Goal: Task Accomplishment & Management: Complete application form

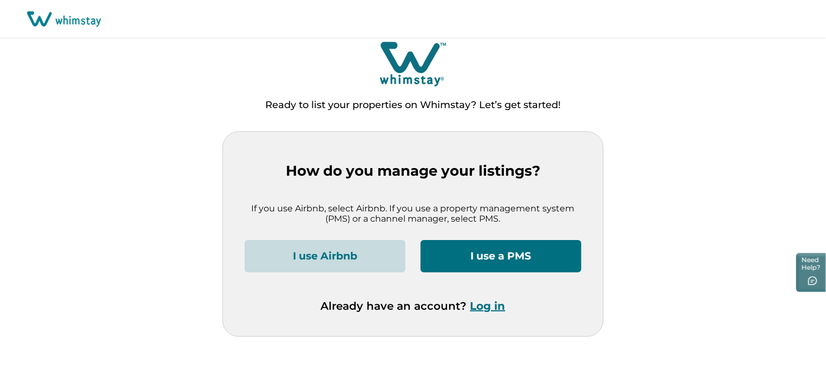
scroll to position [7, 0]
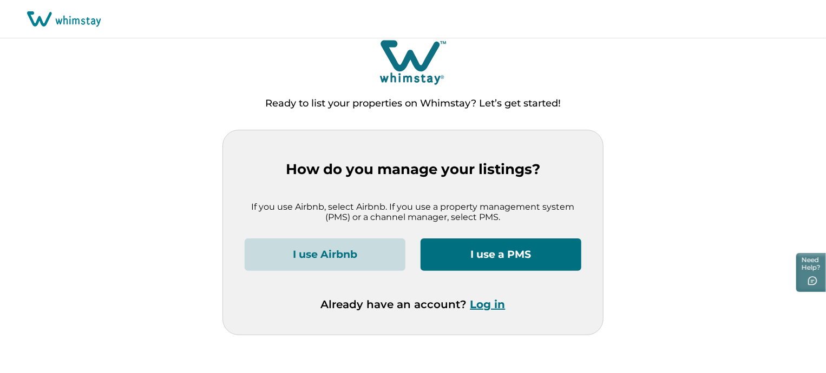
click at [340, 261] on button "I use Airbnb" at bounding box center [325, 255] width 161 height 32
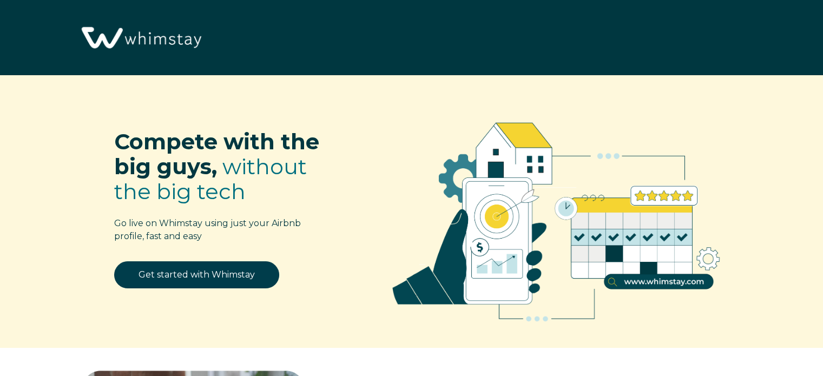
select select "US"
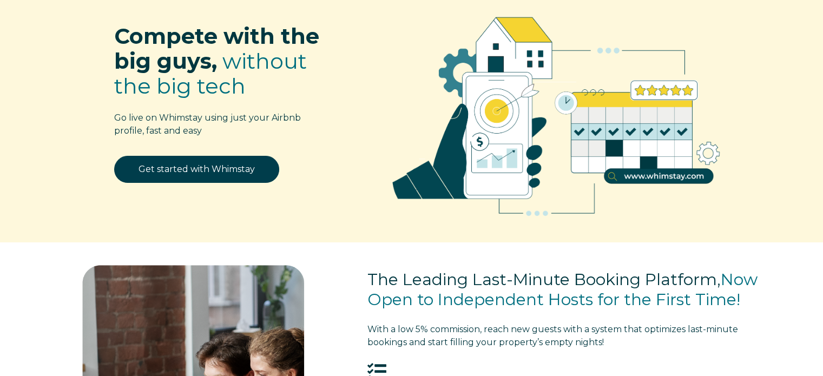
scroll to position [54, 0]
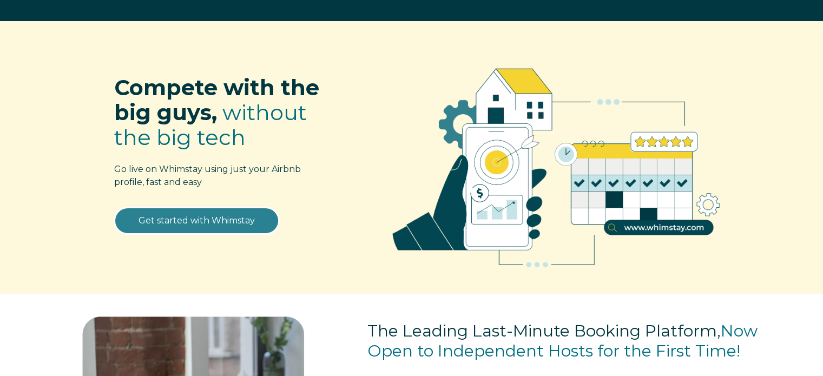
click at [183, 222] on link "Get started with Whimstay" at bounding box center [196, 220] width 165 height 27
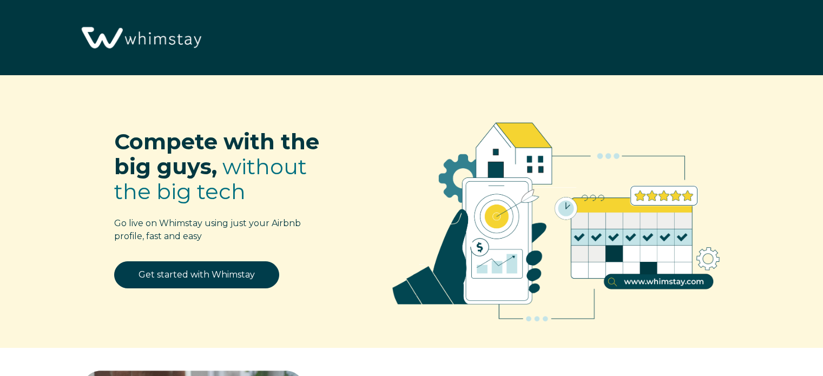
scroll to position [1338, 0]
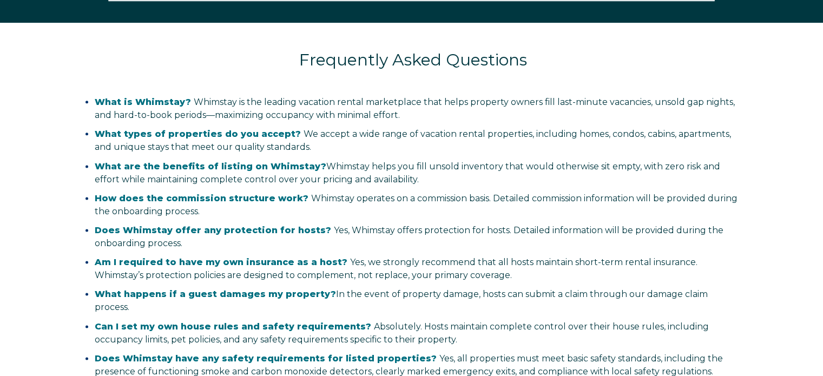
select select "US"
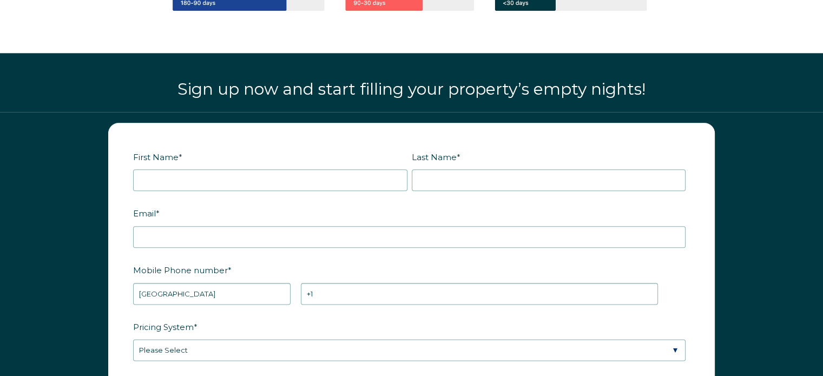
scroll to position [1346, 0]
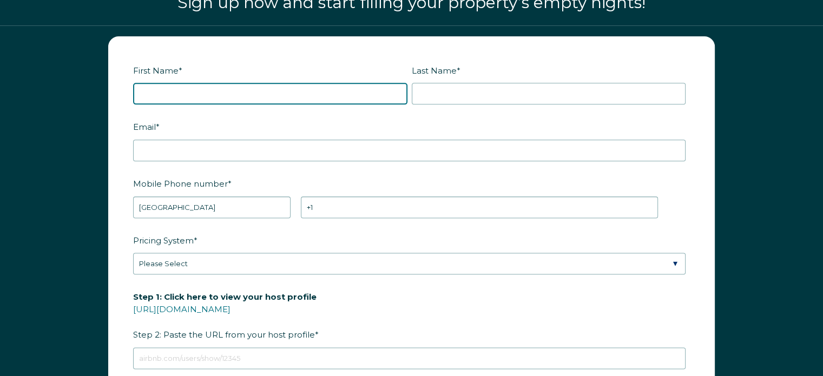
click at [182, 85] on input "First Name *" at bounding box center [270, 94] width 274 height 22
type input "Allam"
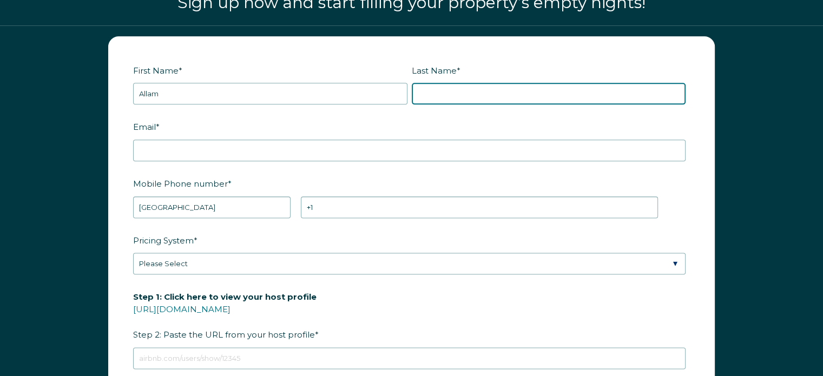
type input "Garcia"
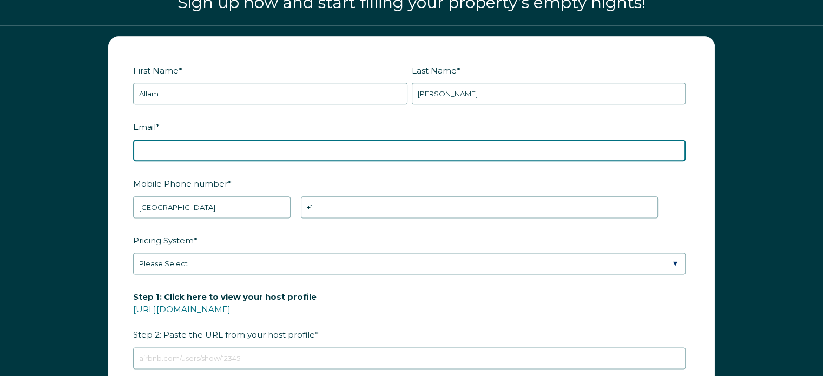
type input "[EMAIL_ADDRESS][DOMAIN_NAME]"
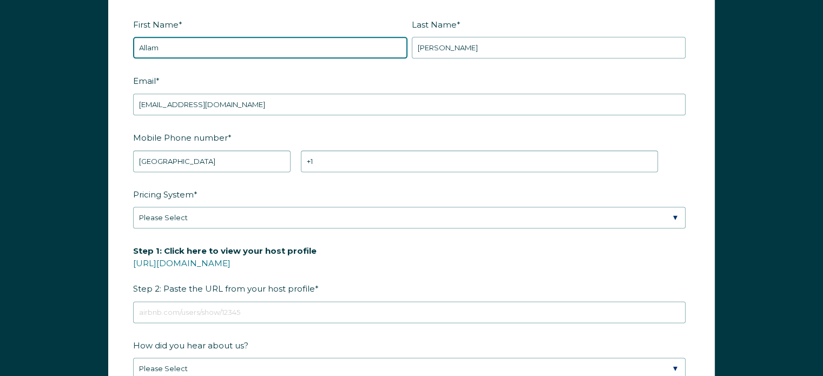
scroll to position [1401, 0]
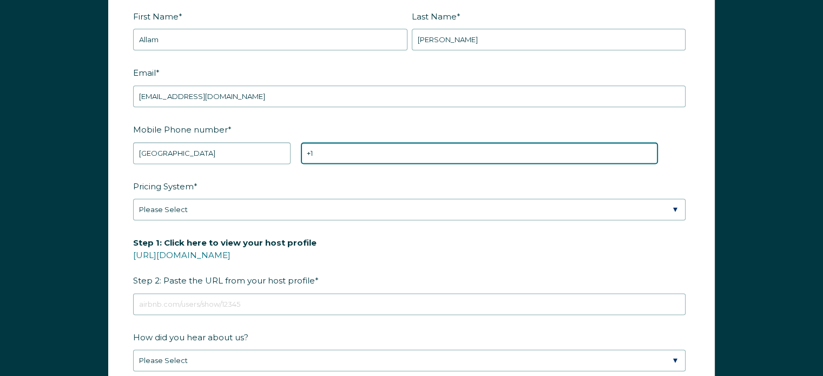
click at [397, 147] on input "+1" at bounding box center [479, 153] width 357 height 22
drag, startPoint x: 397, startPoint y: 147, endPoint x: 331, endPoint y: 136, distance: 66.9
click at [331, 136] on div "Mobile Phone number * * Afghanistan (‫افغانستان‬‎) Albania (Shqipëri) Algeria (…" at bounding box center [411, 142] width 557 height 44
type input "+1 9788522157"
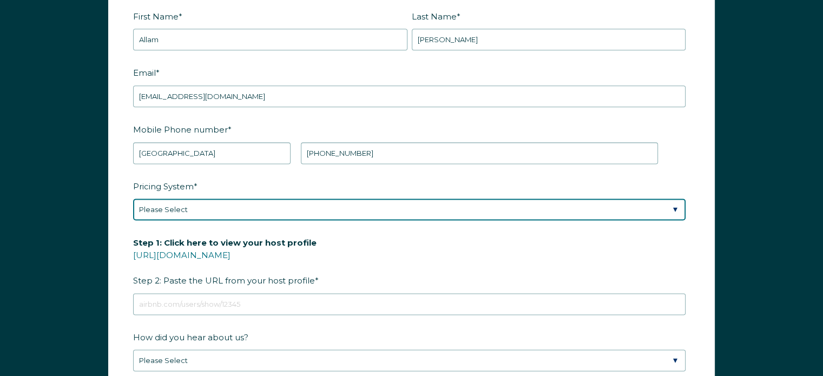
click at [247, 209] on select "Please Select Manual Airbnb Smart Pricing PriceLabs Wheelhouse Beyond Pricing 3…" at bounding box center [409, 210] width 553 height 22
select select "Airbnb Smart Pricing"
click at [133, 199] on select "Please Select Manual Airbnb Smart Pricing PriceLabs Wheelhouse Beyond Pricing 3…" at bounding box center [409, 210] width 553 height 22
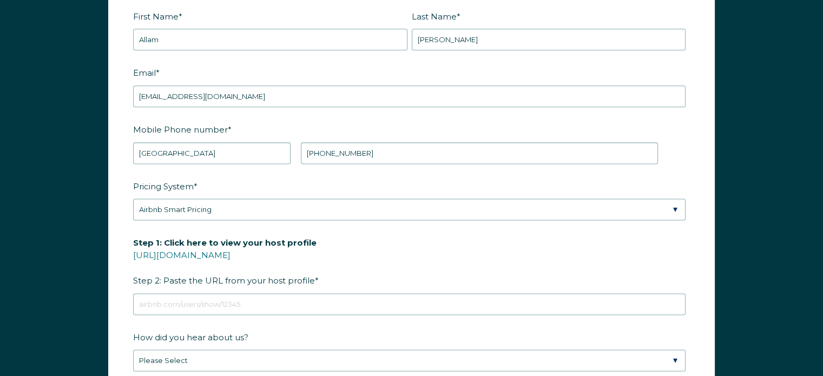
click at [86, 243] on div "First Name * Allam Last Name * Garcia RBO Token Company ID Referrer Code Dialer…" at bounding box center [411, 238] width 823 height 535
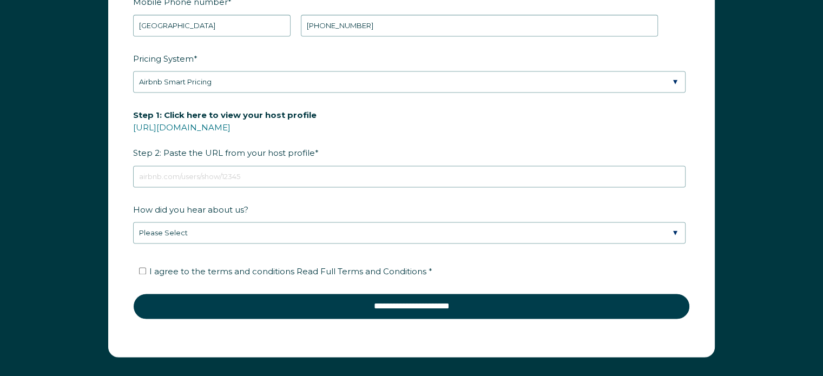
scroll to position [1563, 0]
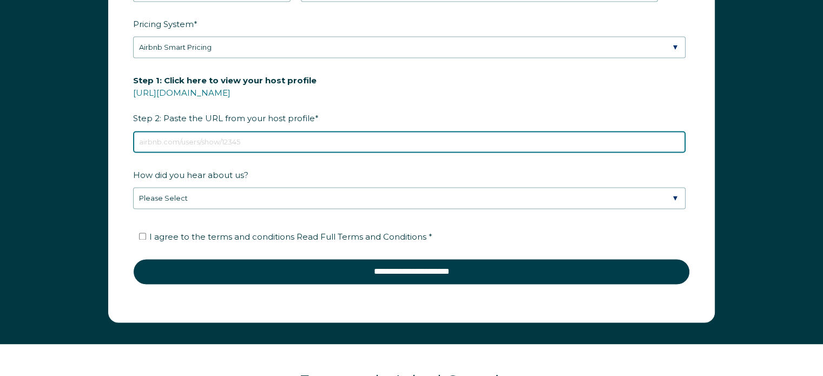
click at [173, 138] on input "Step 1: Click here to view your host profile https://www.airbnb.com/users/show/…" at bounding box center [409, 142] width 553 height 22
paste input "https://www.airbnb.com/rooms/1503072111060100122?guests=1&adults=1&s=67&unique_…"
type input "https://www.airbnb.com/rooms/1503072111060100122?guests=1&adults=1&s=67&unique_…"
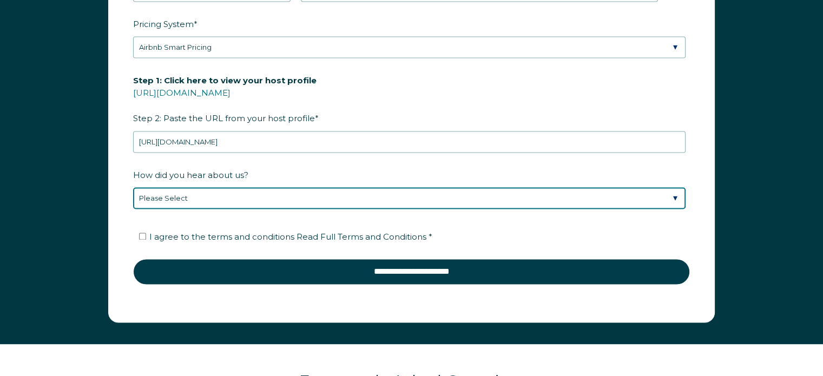
click at [239, 197] on select "Please Select Discovered Whimstay at an event or conference Found Whimstay thro…" at bounding box center [409, 198] width 553 height 22
select select "Google Search"
click at [133, 187] on select "Please Select Discovered Whimstay at an event or conference Found Whimstay thro…" at bounding box center [409, 198] width 553 height 22
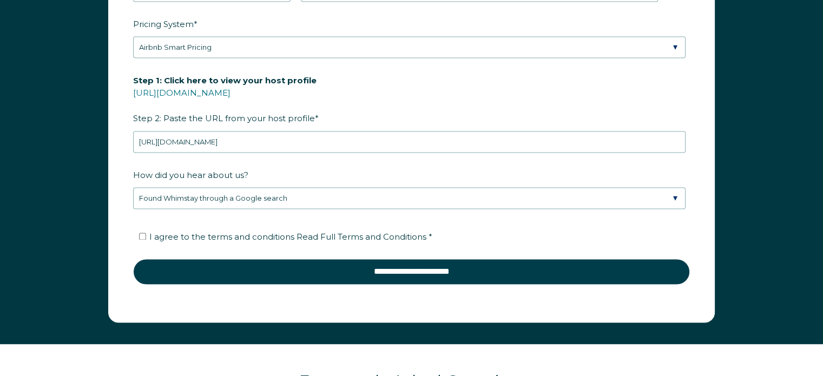
click at [71, 206] on div "First Name * Allam Last Name * Garcia RBO Token Company ID Referrer Code Dialer…" at bounding box center [411, 76] width 823 height 535
click at [141, 233] on input "I agree to the terms and conditions Read Full Terms and Conditions *" at bounding box center [142, 236] width 7 height 7
checkbox input "true"
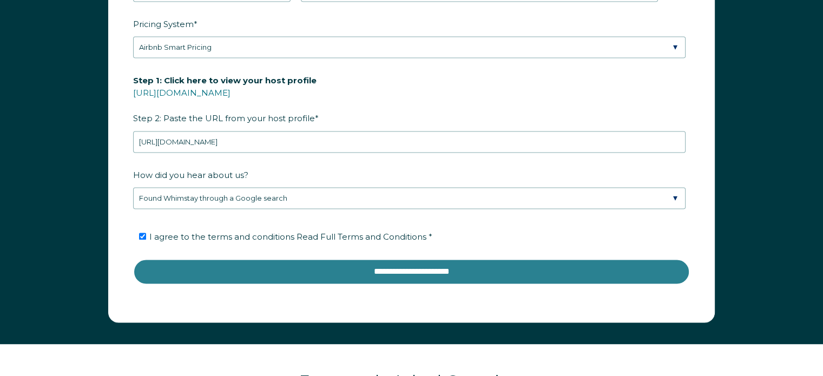
drag, startPoint x: 254, startPoint y: 270, endPoint x: 246, endPoint y: 268, distance: 8.3
click at [254, 270] on input "**********" at bounding box center [411, 272] width 557 height 26
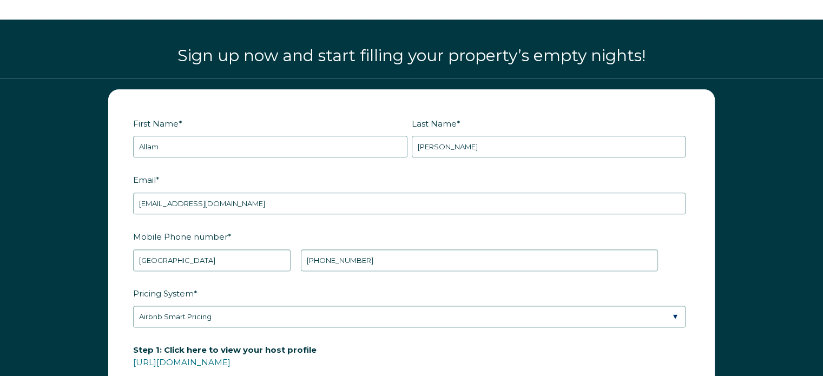
scroll to position [1238, 0]
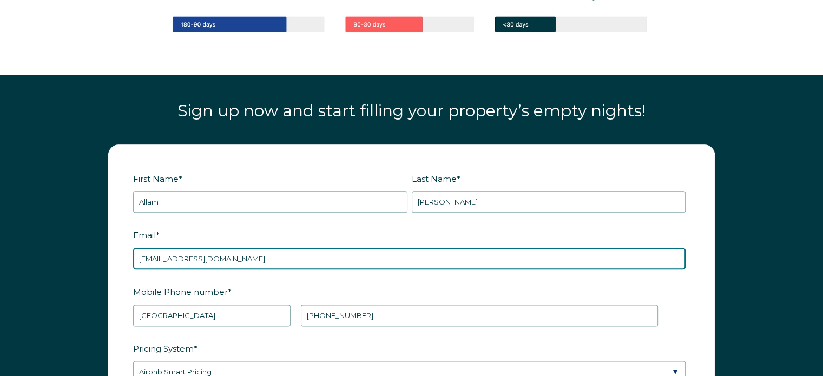
click at [258, 256] on input "[EMAIL_ADDRESS][DOMAIN_NAME]" at bounding box center [409, 259] width 553 height 22
type input "[EMAIL_ADDRESS][DOMAIN_NAME]"
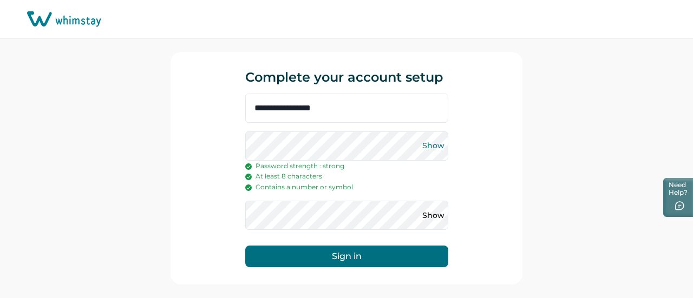
click at [435, 143] on button "Show" at bounding box center [433, 145] width 17 height 17
click at [434, 215] on button "Show" at bounding box center [433, 215] width 17 height 17
click at [386, 257] on button "Sign in" at bounding box center [346, 257] width 203 height 22
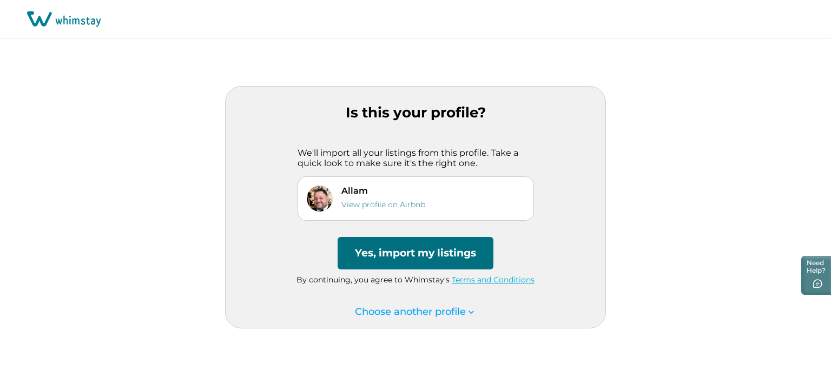
click at [412, 251] on button "Yes, import my listings" at bounding box center [416, 253] width 156 height 32
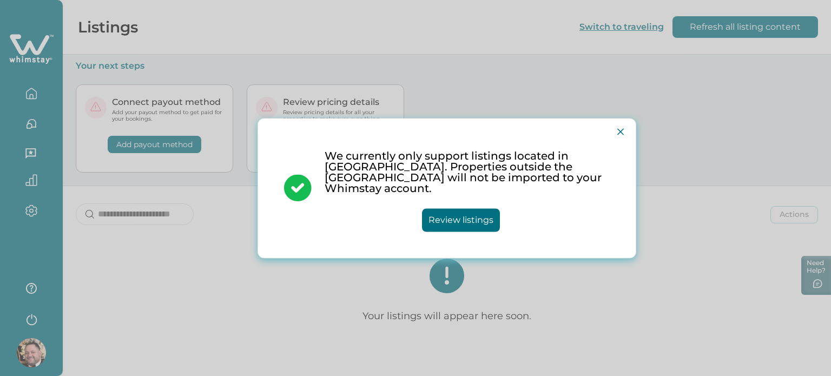
click at [474, 215] on button "Review listings" at bounding box center [461, 219] width 78 height 23
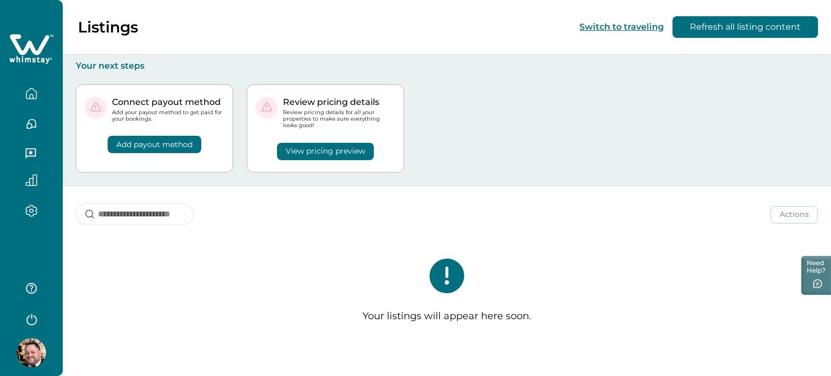
click at [23, 298] on img at bounding box center [31, 352] width 29 height 29
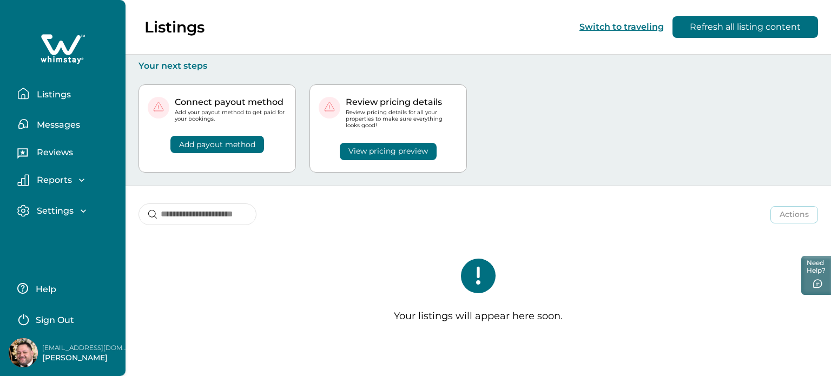
click at [61, 94] on p "Listings" at bounding box center [52, 94] width 37 height 11
click at [57, 210] on p "Settings" at bounding box center [54, 211] width 40 height 11
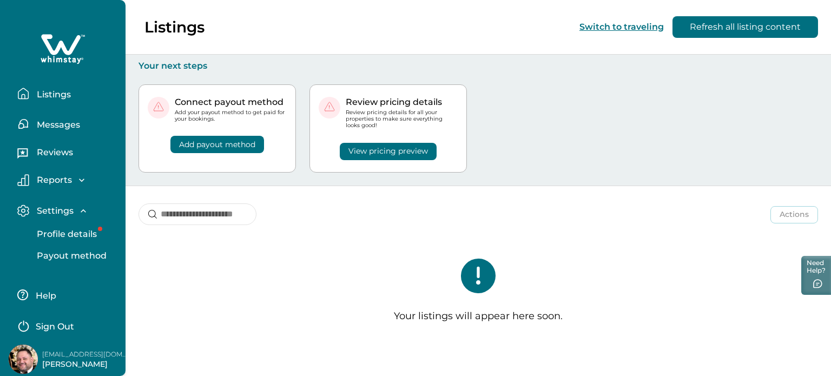
click at [84, 237] on p "Profile details" at bounding box center [65, 234] width 63 height 11
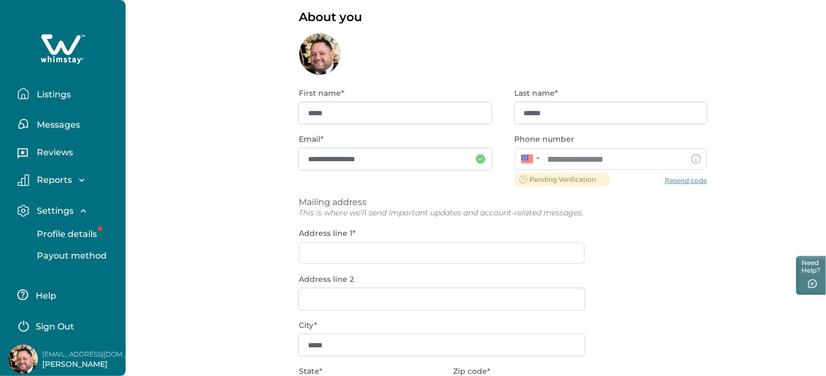
scroll to position [32, 0]
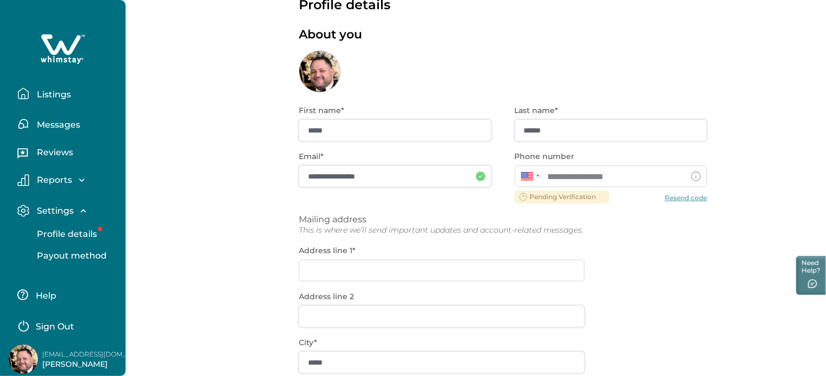
click at [65, 98] on p "Listings" at bounding box center [52, 94] width 37 height 11
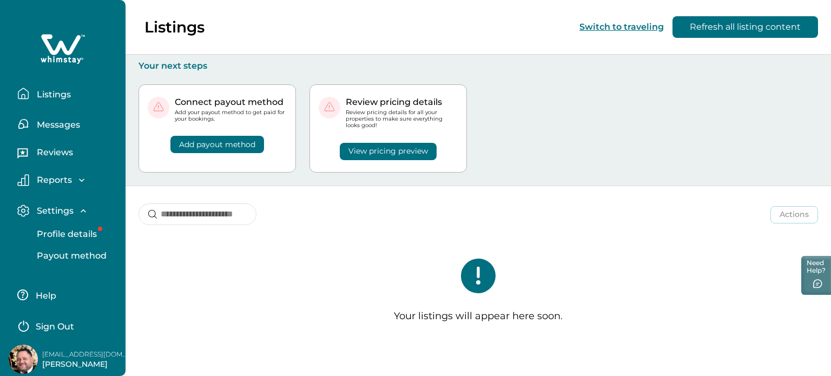
click at [57, 298] on p "Sign Out" at bounding box center [55, 326] width 38 height 11
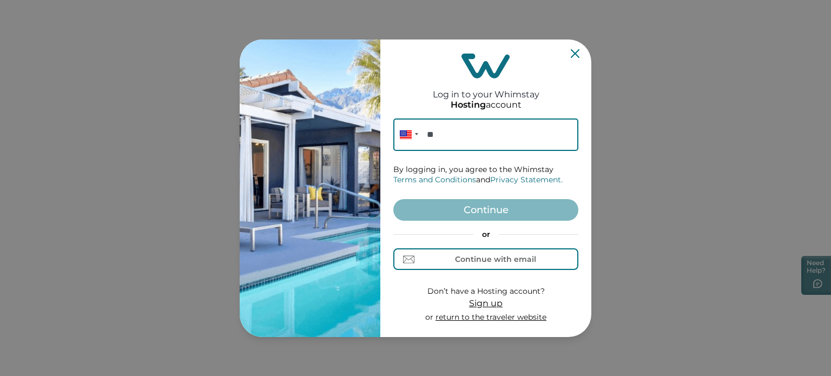
click at [573, 54] on icon "Close" at bounding box center [575, 53] width 9 height 9
